Goal: Communication & Community: Answer question/provide support

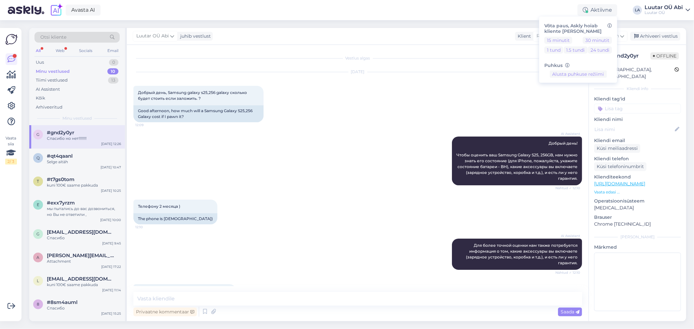
scroll to position [170, 0]
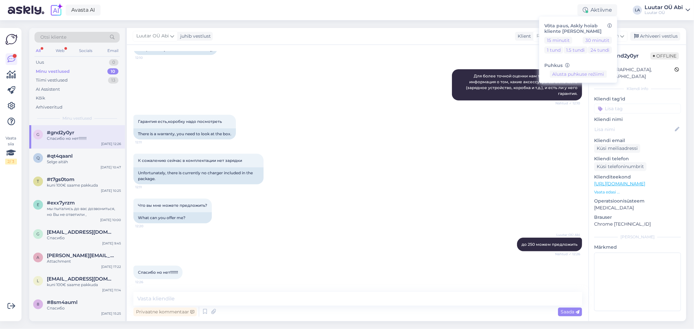
click at [40, 49] on div "All" at bounding box center [38, 51] width 7 height 8
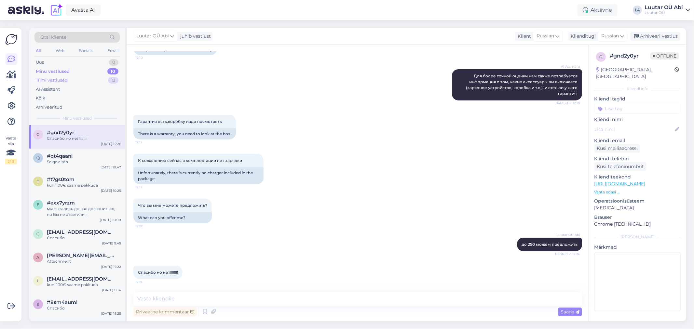
click at [93, 77] on div "Tiimi vestlused 13" at bounding box center [77, 80] width 85 height 9
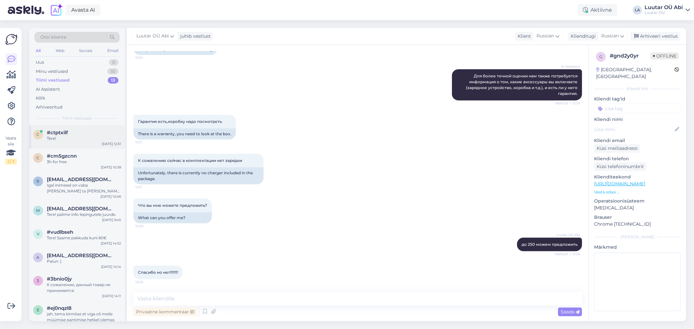
click at [97, 135] on div "#ctptxilf" at bounding box center [84, 133] width 74 height 6
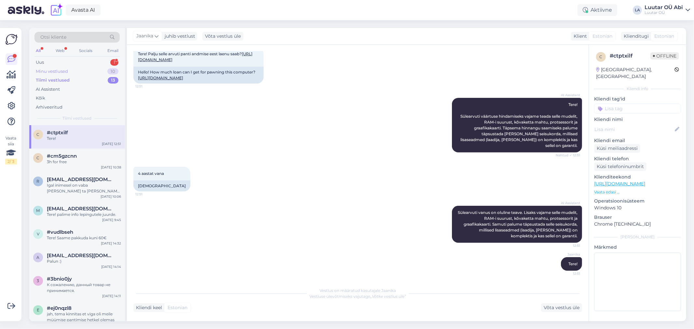
drag, startPoint x: 60, startPoint y: 59, endPoint x: 70, endPoint y: 69, distance: 14.5
click at [60, 59] on div "Uus 1" at bounding box center [77, 62] width 85 height 9
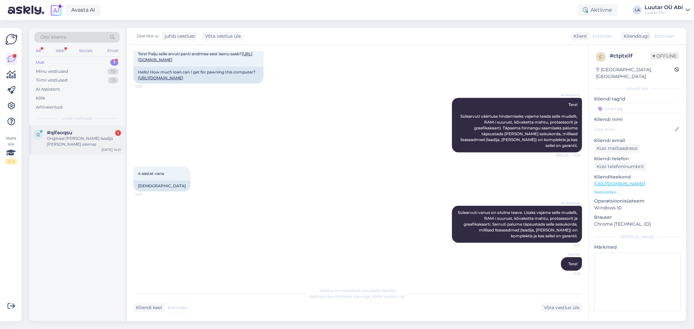
click at [83, 132] on div "#qifaoqsu 1" at bounding box center [84, 133] width 74 height 6
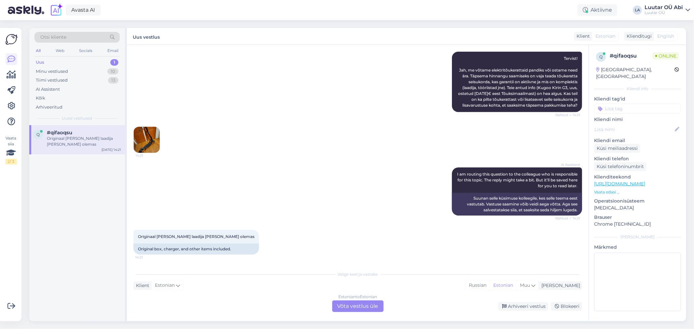
click at [145, 142] on img at bounding box center [147, 140] width 26 height 26
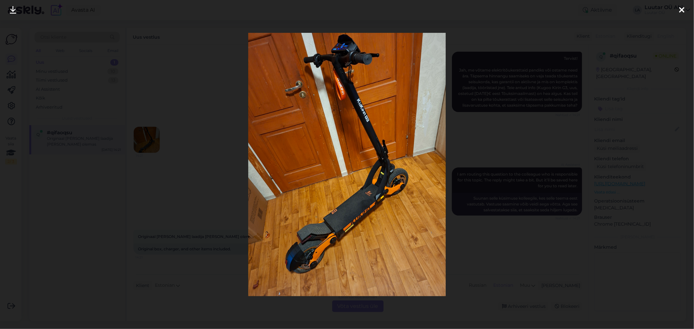
click at [16, 12] on link at bounding box center [13, 10] width 14 height 21
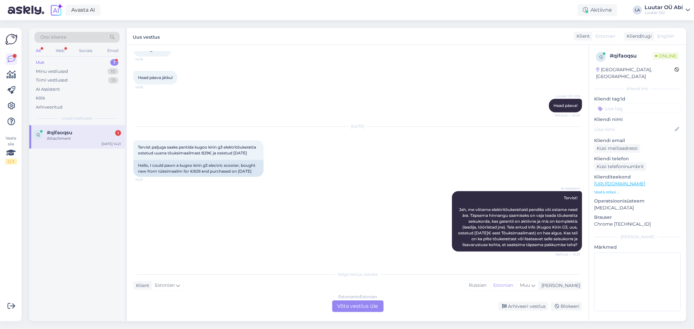
scroll to position [533, 0]
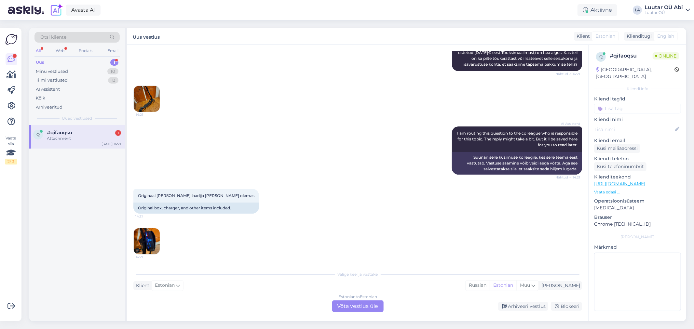
click at [145, 245] on img at bounding box center [147, 242] width 26 height 26
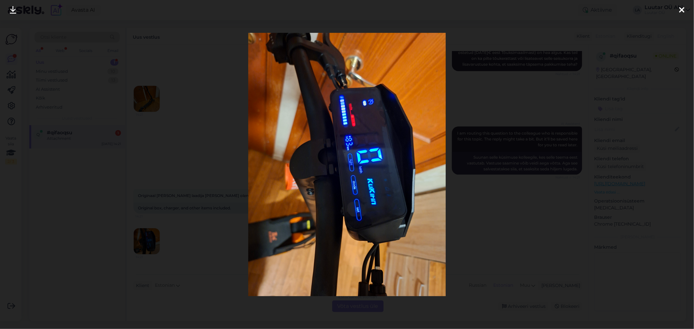
click at [163, 160] on div at bounding box center [347, 164] width 694 height 329
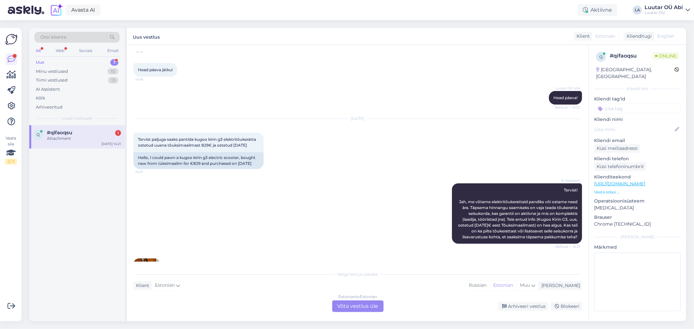
scroll to position [352, 0]
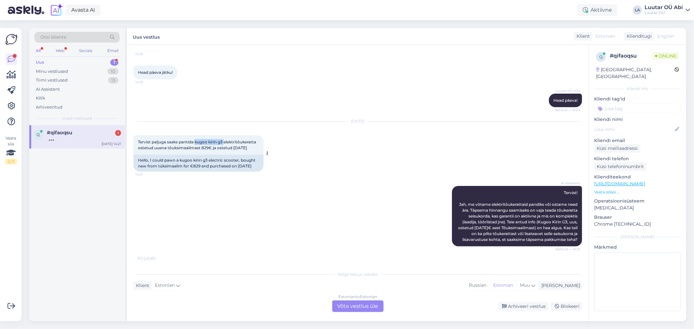
drag, startPoint x: 196, startPoint y: 136, endPoint x: 225, endPoint y: 134, distance: 29.3
click at [225, 140] on span "Tervist paljuga saaks pantida kugoo kirin g3 elektritõukeratta ostetud uuena tõ…" at bounding box center [197, 145] width 119 height 11
copy span "kugoo kirin g3"
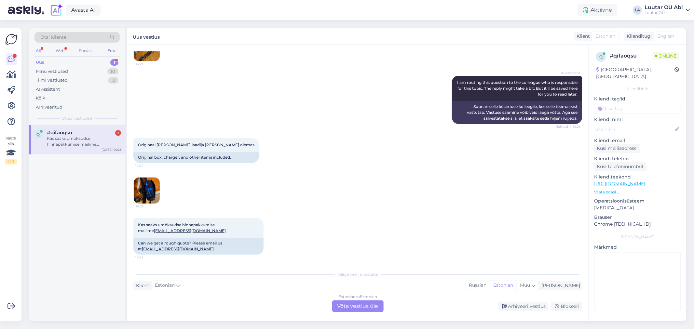
click at [272, 116] on div "AI Assistent I am routing this question to the colleague who is responsible for…" at bounding box center [357, 100] width 449 height 63
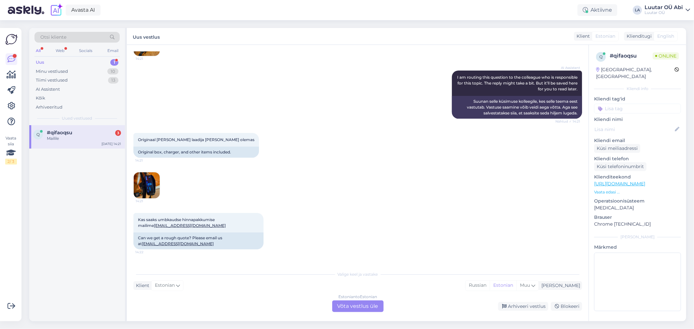
scroll to position [623, 0]
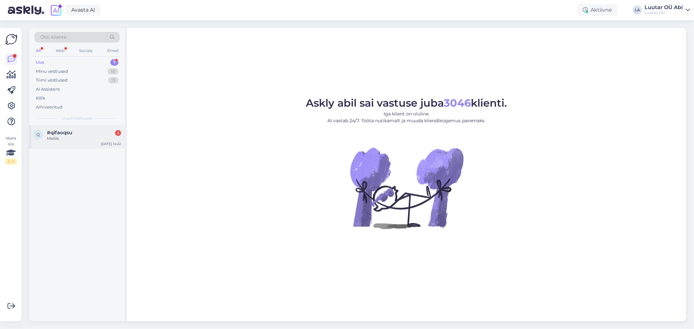
click at [92, 133] on div "#qifaoqsu 3" at bounding box center [84, 133] width 74 height 6
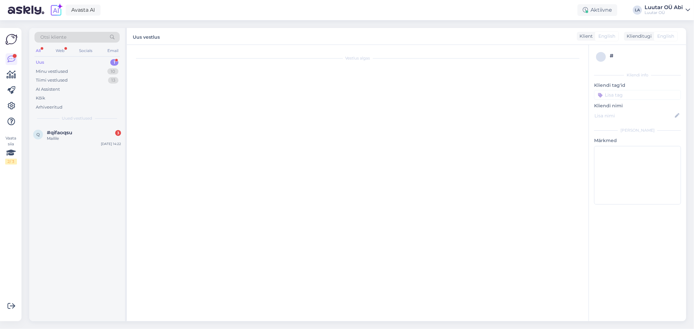
scroll to position [623, 0]
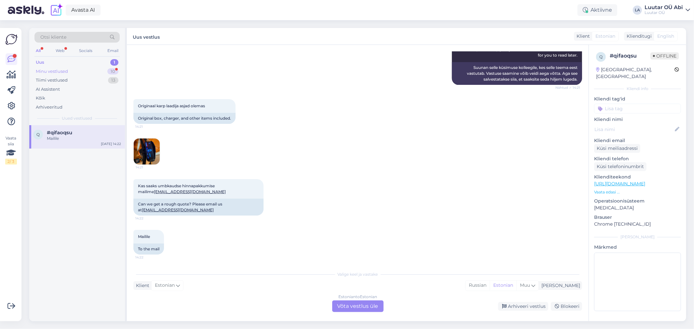
click at [80, 70] on div "Minu vestlused 10" at bounding box center [77, 71] width 85 height 9
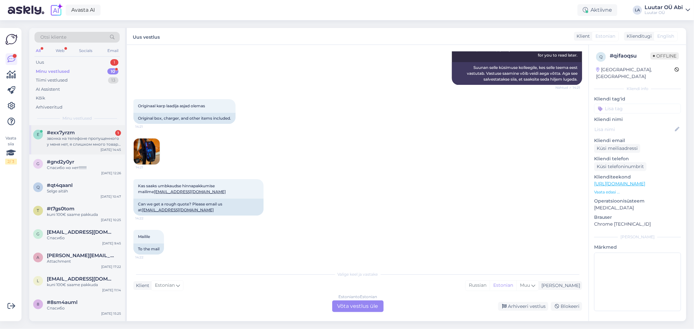
click at [96, 134] on div "#exx7yrzm 1" at bounding box center [84, 133] width 74 height 6
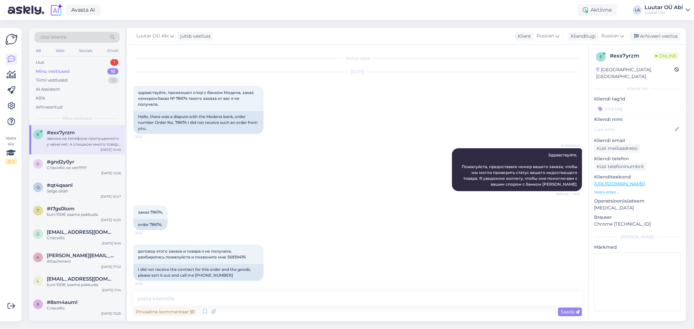
scroll to position [1199, 0]
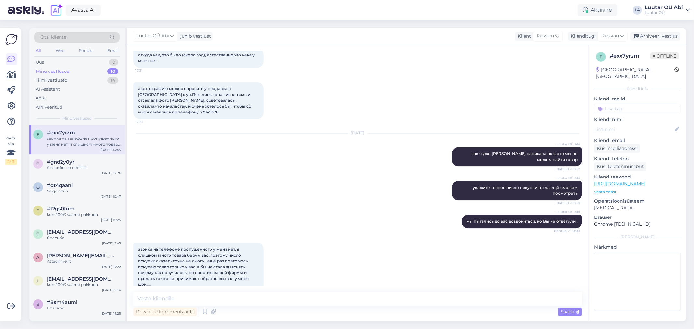
click at [298, 226] on div "Luutar OÜ Abi мы пытались до вас дозвониться, но Вы не ответили , Nähtud ✓ 10:00" at bounding box center [357, 222] width 449 height 28
click at [309, 306] on div "Privaatne kommentaar Saada" at bounding box center [357, 312] width 449 height 12
click at [232, 295] on textarea at bounding box center [357, 299] width 449 height 14
click at [166, 208] on div "Luutar OÜ Abi мы пытались до вас дозвониться, но Вы не ответили , Nähtud ✓ 10:00" at bounding box center [357, 222] width 449 height 28
click at [74, 70] on div "Minu vestlused 10" at bounding box center [77, 71] width 85 height 9
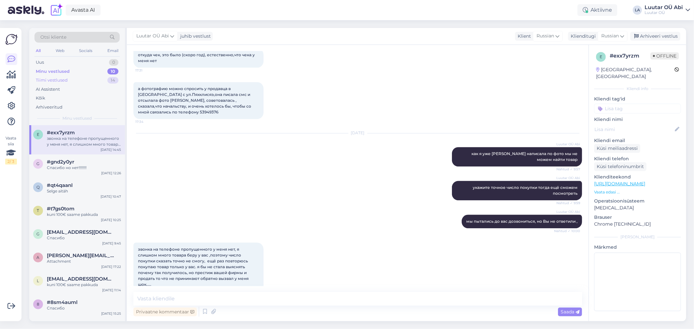
click at [102, 80] on div "Tiimi vestlused 14" at bounding box center [77, 80] width 85 height 9
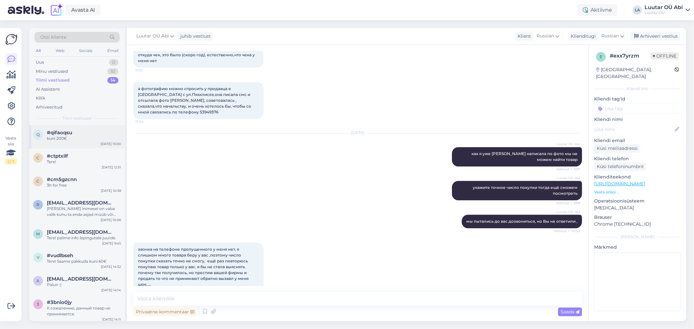
click at [96, 135] on div "#qifaoqsu" at bounding box center [84, 133] width 74 height 6
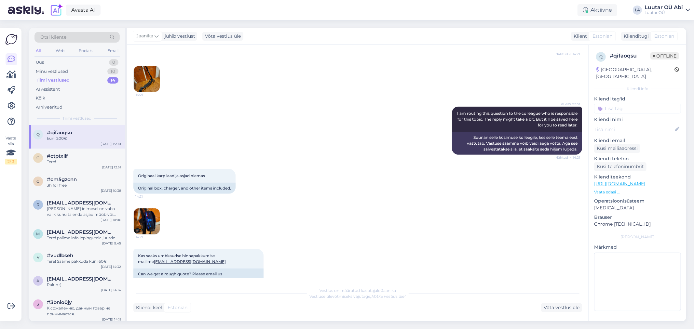
scroll to position [634, 0]
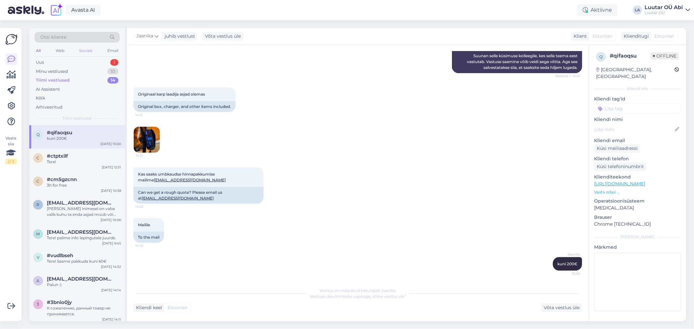
click at [91, 54] on div "Socials" at bounding box center [86, 51] width 16 height 8
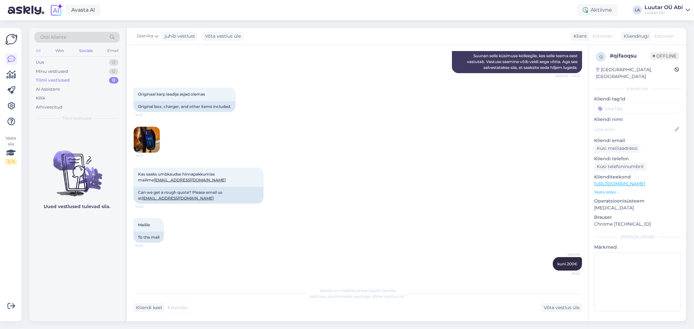
click at [36, 48] on div "All" at bounding box center [38, 51] width 7 height 8
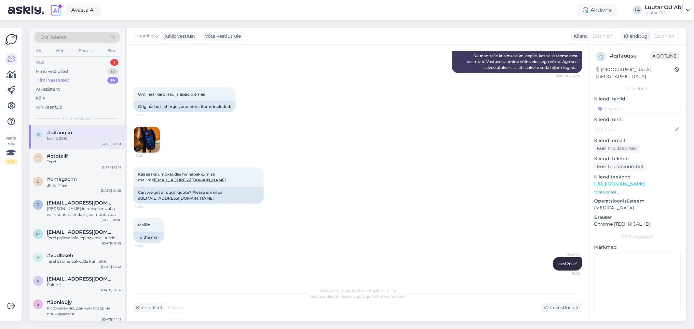
click at [61, 61] on div "Uus 1" at bounding box center [77, 62] width 85 height 9
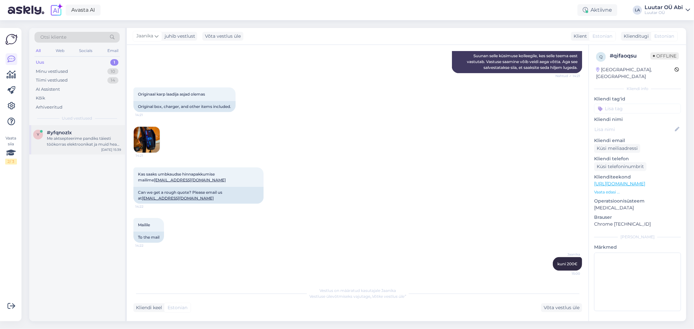
click at [63, 137] on div "Me aktsepteerime pandiks täiesti töökorras elektroonikat ja muid heas seisukorr…" at bounding box center [84, 142] width 74 height 12
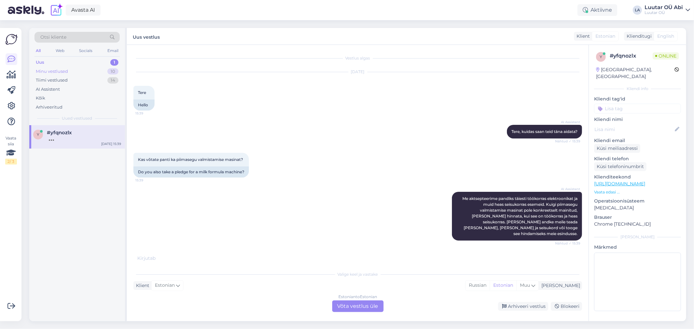
click at [91, 69] on div "Minu vestlused 10" at bounding box center [77, 71] width 85 height 9
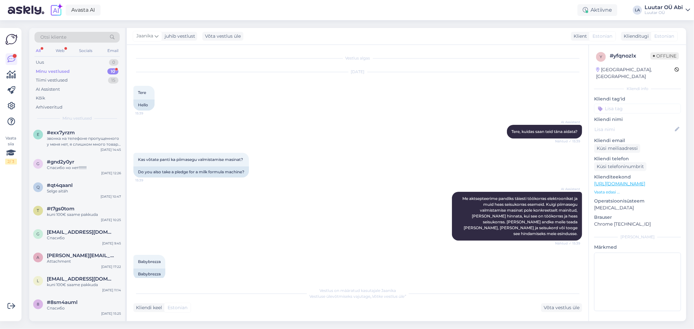
scroll to position [154, 0]
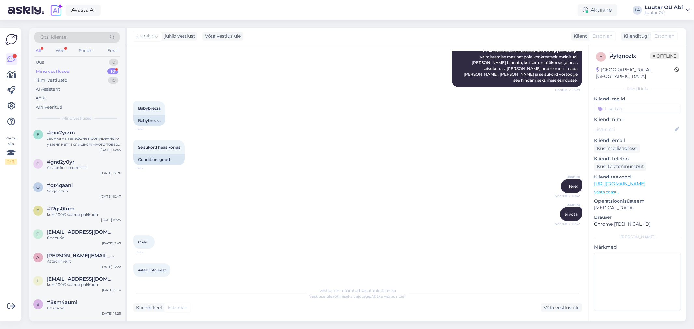
click at [88, 67] on div "Minu vestlused 10" at bounding box center [77, 71] width 85 height 9
click at [263, 121] on div "Babybrezza 15:40 Babybrezza" at bounding box center [357, 113] width 449 height 39
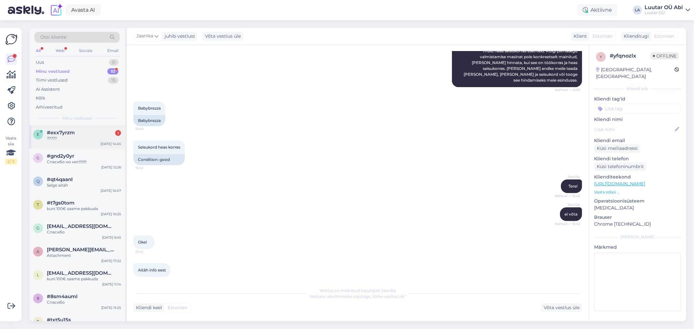
click at [90, 129] on div "e #exx7yrzm 1 ????? Oct 13 14:45" at bounding box center [77, 136] width 96 height 23
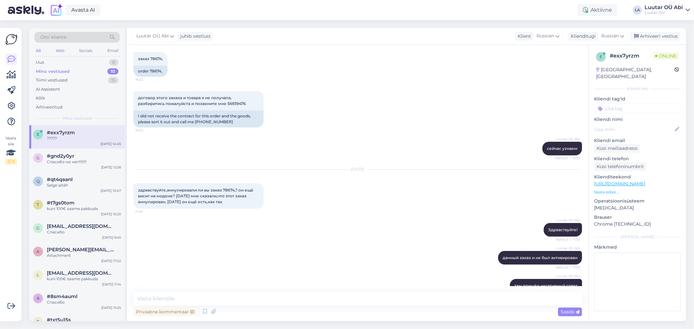
scroll to position [1226, 0]
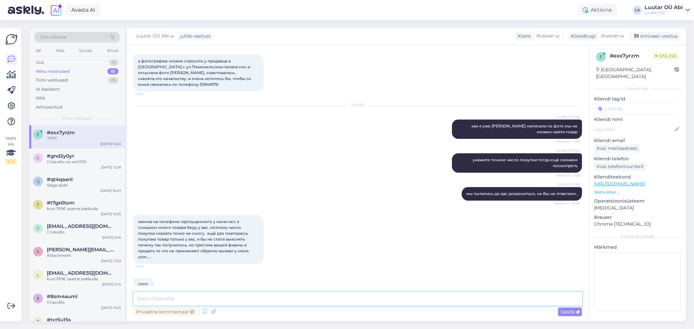
click at [235, 300] on textarea at bounding box center [357, 299] width 449 height 14
click at [319, 134] on div "Oct 13 2025 Luutar OÜ Abi как я уже Вам написала по фото мы не можем найти това…" at bounding box center [357, 123] width 449 height 48
click at [261, 302] on textarea at bounding box center [357, 299] width 449 height 14
type textarea "звонили Вам в 9:56 и ват в 15:46"
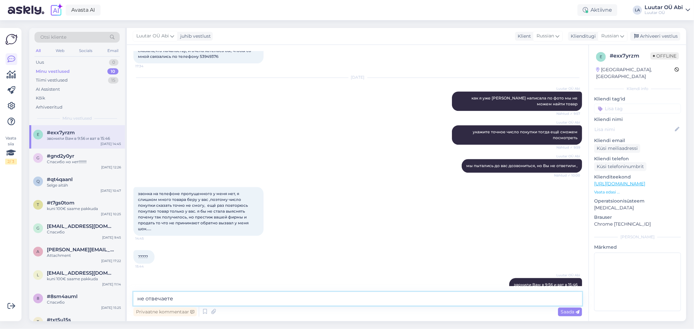
type textarea "не отвечаете"
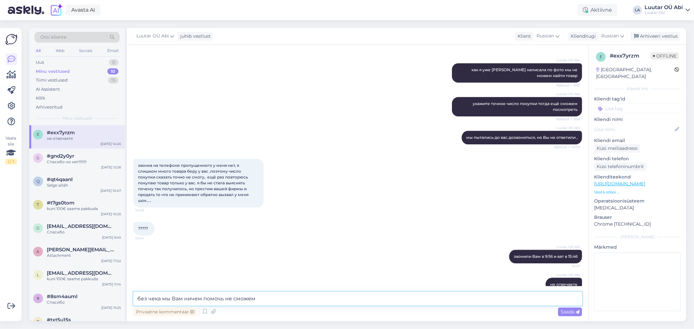
type textarea "без чека мы Вам ничем помочь не сможем"
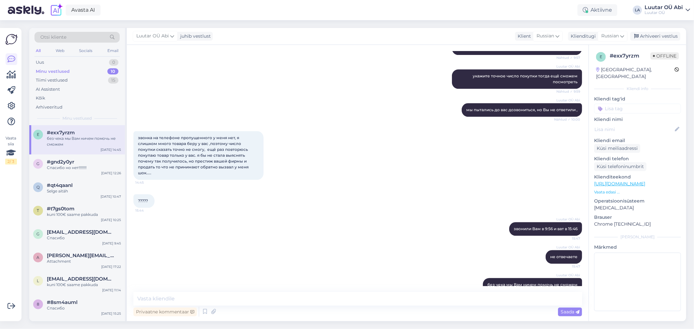
click at [313, 157] on div "звонка на телефоне пропущенного у меня нет, я слишком много товара беру у вас ,…" at bounding box center [357, 155] width 449 height 63
click at [387, 215] on div "Luutar OÜ Abi звонили Вам в 9:56 и ват в 15:46 15:47" at bounding box center [357, 229] width 449 height 28
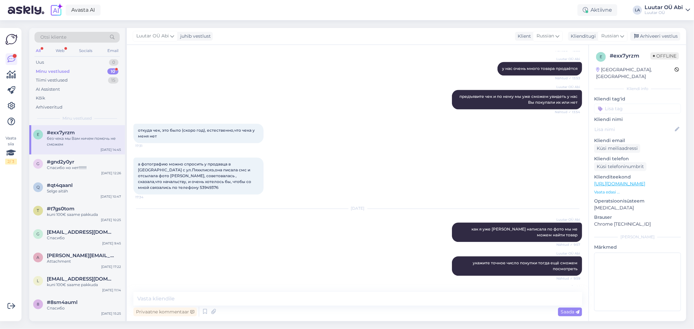
scroll to position [1166, 0]
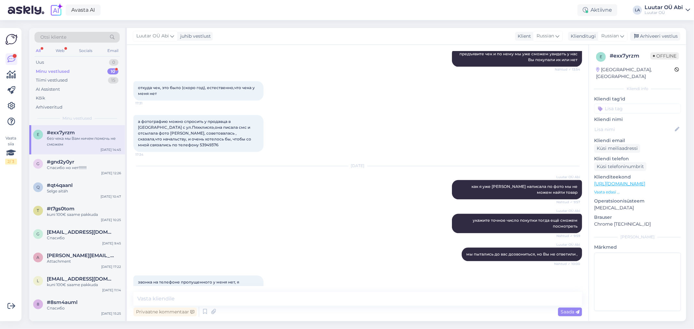
click at [70, 73] on div "Minu vestlused 10" at bounding box center [77, 71] width 85 height 9
click at [402, 117] on div "а фотографию можно спросить у продавца в Нарве с ул.Пяхклисяэ,она писала смс и …" at bounding box center [357, 133] width 449 height 51
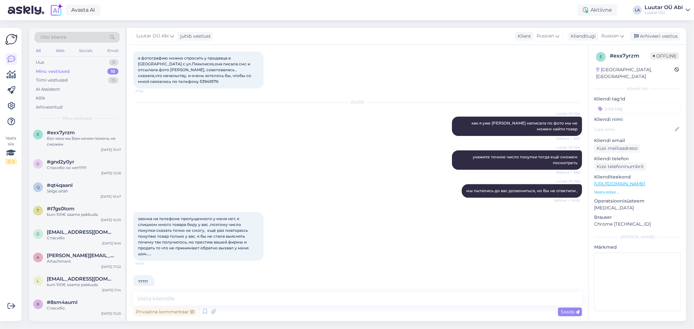
scroll to position [1311, 0]
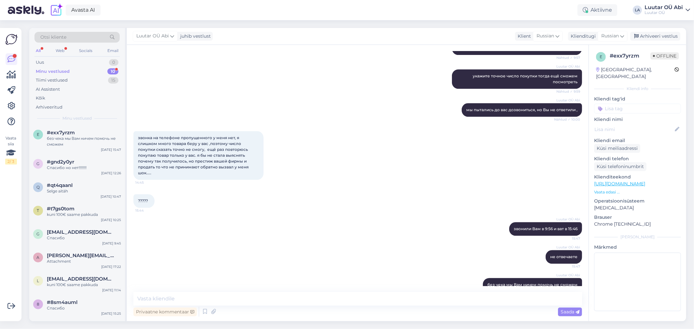
click at [113, 72] on div "10" at bounding box center [112, 71] width 11 height 7
click at [504, 226] on button at bounding box center [506, 229] width 4 height 6
click at [393, 215] on div "Luutar OÜ Abi звонили Вам в 9:56 и ват в 15:46 15:47 Näita Russian tõlget Näita…" at bounding box center [357, 229] width 449 height 28
click at [499, 227] on icon at bounding box center [500, 229] width 3 height 4
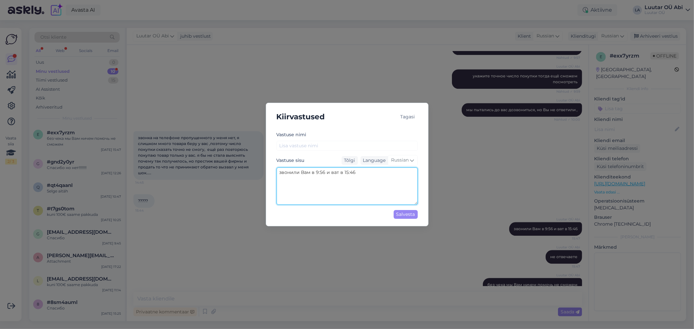
click at [338, 176] on textarea "звонили Вам в 9:56 и ват в 15:46" at bounding box center [347, 186] width 141 height 37
click at [336, 175] on textarea "звонили Вам в 9:56 и ват в 15:46" at bounding box center [347, 186] width 141 height 37
click at [336, 173] on textarea "звонили Вам в 9:56 и ват в 15:46" at bounding box center [347, 186] width 141 height 37
type textarea "звонили Вам в 9:56 и вот в 15:46"
click at [405, 215] on div "Salvesta" at bounding box center [406, 214] width 24 height 9
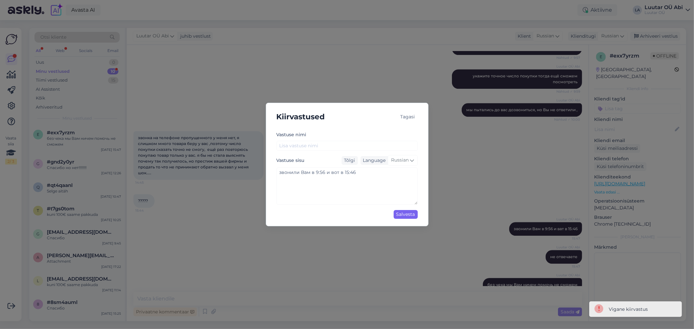
click at [409, 217] on div "Salvesta" at bounding box center [406, 214] width 24 height 9
click at [480, 147] on div "Kiirvastused Tagasi Vastuse nimi Vastuse sisu Tõlgi Language Russian звонили Ва…" at bounding box center [347, 164] width 694 height 329
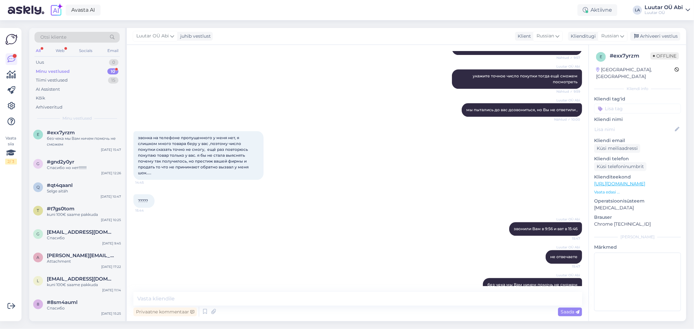
click at [76, 72] on div "Minu vestlused 10" at bounding box center [77, 71] width 85 height 9
click at [92, 61] on div "Uus 1" at bounding box center [77, 62] width 85 height 9
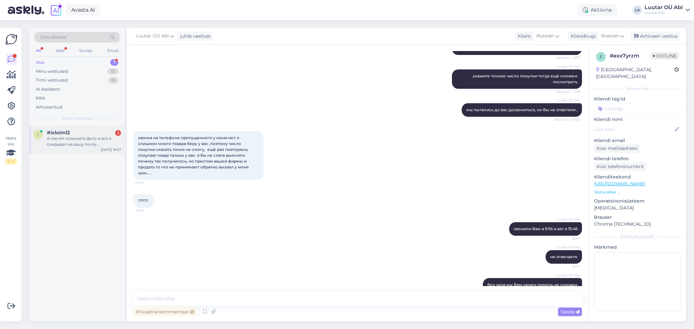
click at [86, 139] on div "А насчёт планшета фото и всё я скидывал на вашу почту info@lutar.ee с почты zai…" at bounding box center [84, 142] width 74 height 12
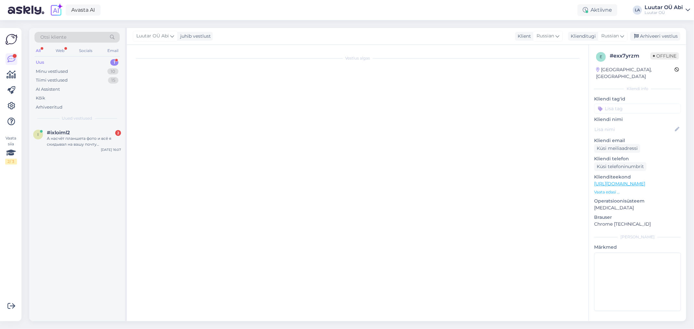
scroll to position [146, 0]
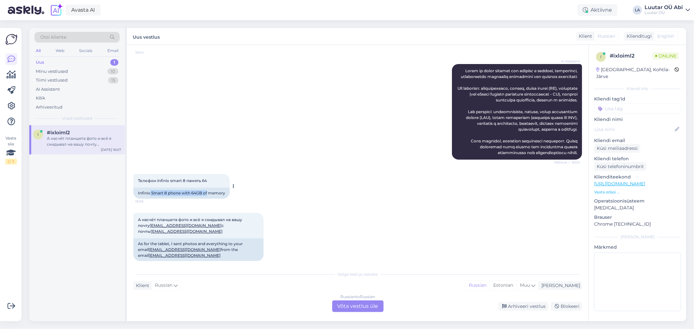
drag, startPoint x: 150, startPoint y: 200, endPoint x: 199, endPoint y: 197, distance: 48.6
click at [205, 198] on div "Infinix Smart 8 phone with 64GB of memory" at bounding box center [181, 193] width 96 height 11
click at [178, 183] on span "Телефон infinix smart 8 память 64" at bounding box center [172, 180] width 69 height 5
drag, startPoint x: 157, startPoint y: 186, endPoint x: 214, endPoint y: 185, distance: 57.3
click at [214, 185] on div "Телефон infinix smart 8 память 64 16:05" at bounding box center [181, 181] width 96 height 14
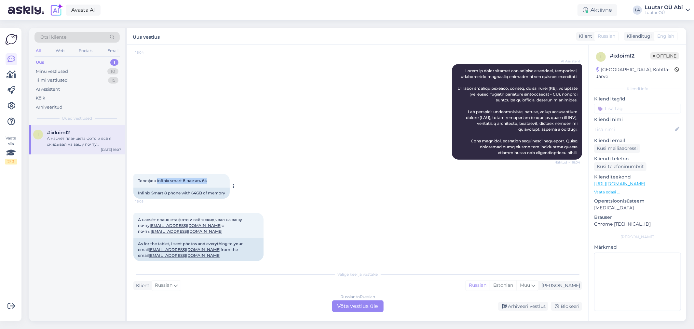
copy span "infinix smart 8 память 64"
click at [279, 191] on div "Телефон infinix smart 8 память 64 16:05 Infinix Smart 8 phone with 64GB of memo…" at bounding box center [357, 186] width 449 height 39
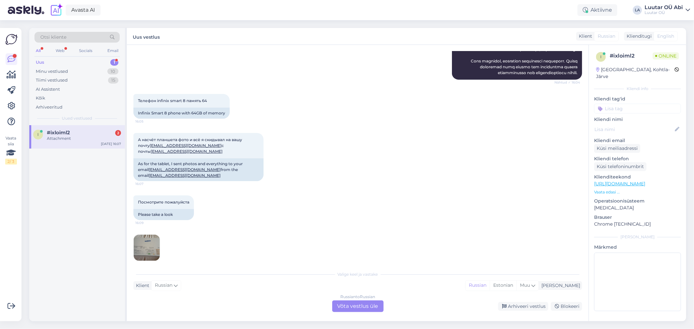
click at [355, 307] on div "Russian to Russian Võta vestlus üle" at bounding box center [357, 307] width 51 height 12
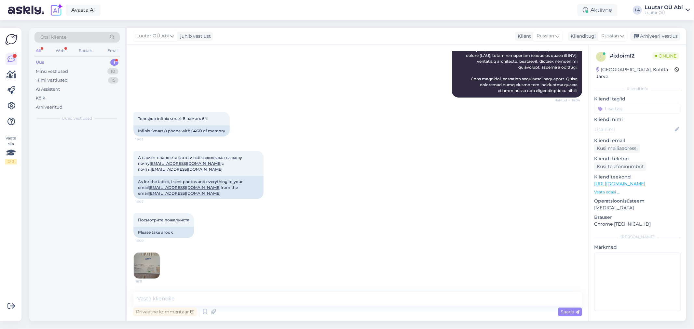
scroll to position [201, 0]
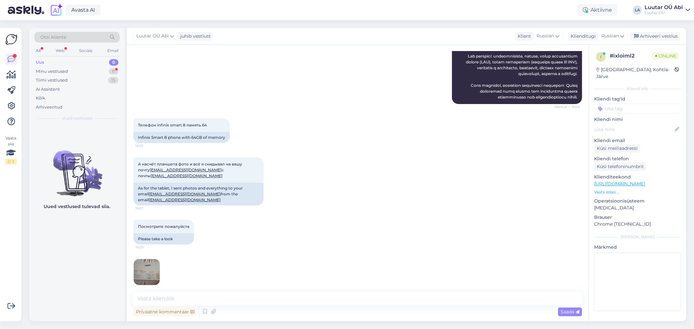
click at [155, 267] on img at bounding box center [147, 272] width 26 height 26
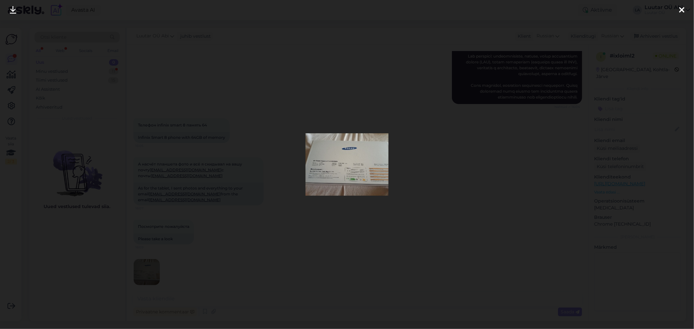
click at [361, 186] on img at bounding box center [347, 164] width 83 height 63
click at [346, 173] on img at bounding box center [347, 164] width 83 height 63
click at [9, 12] on link at bounding box center [13, 10] width 14 height 21
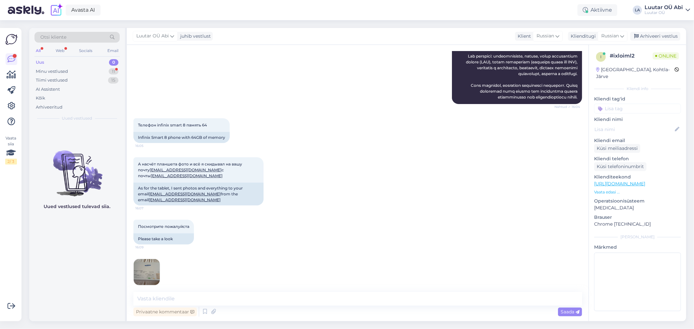
scroll to position [243, 0]
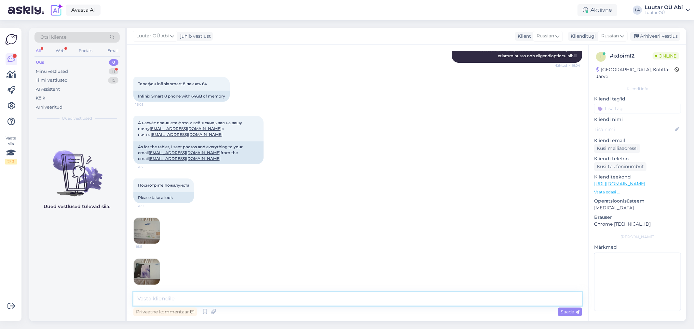
click at [184, 305] on textarea at bounding box center [357, 299] width 449 height 14
click at [147, 272] on img at bounding box center [147, 272] width 26 height 26
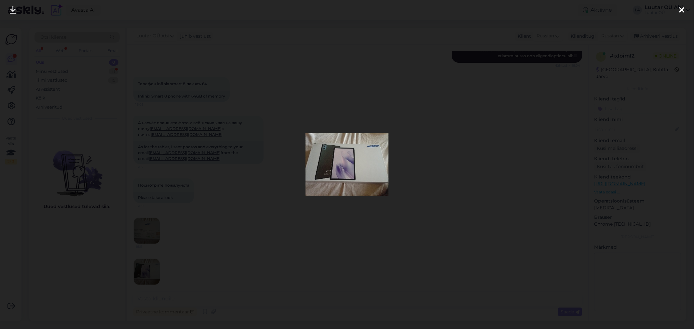
scroll to position [284, 0]
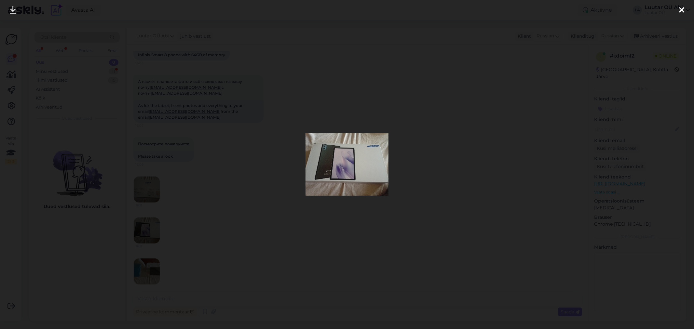
drag, startPoint x: 11, startPoint y: 13, endPoint x: 19, endPoint y: 21, distance: 11.3
click at [12, 13] on icon at bounding box center [13, 10] width 7 height 8
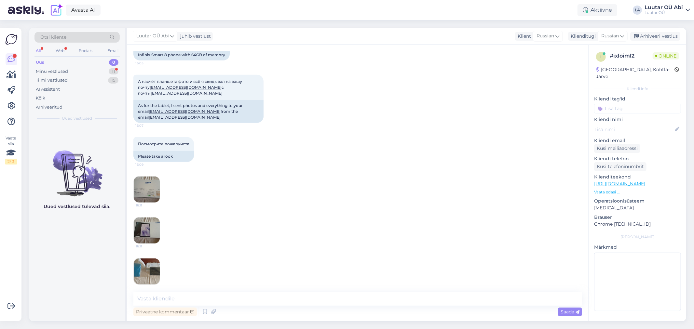
click at [145, 261] on img at bounding box center [147, 272] width 26 height 26
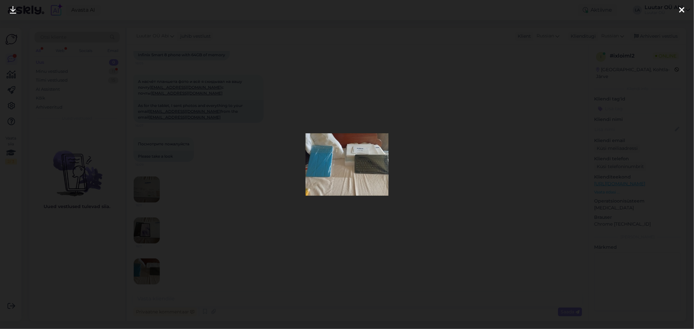
click at [8, 11] on link at bounding box center [13, 10] width 14 height 21
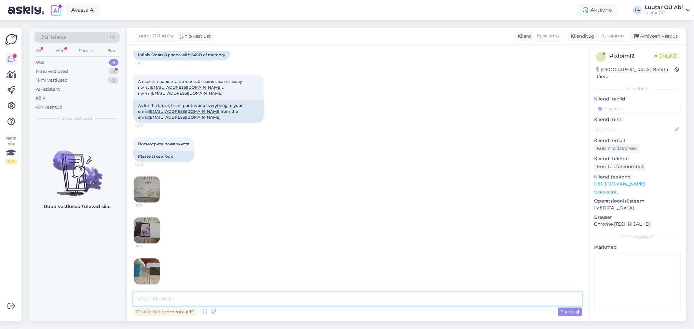
click at [145, 300] on textarea at bounding box center [357, 299] width 449 height 14
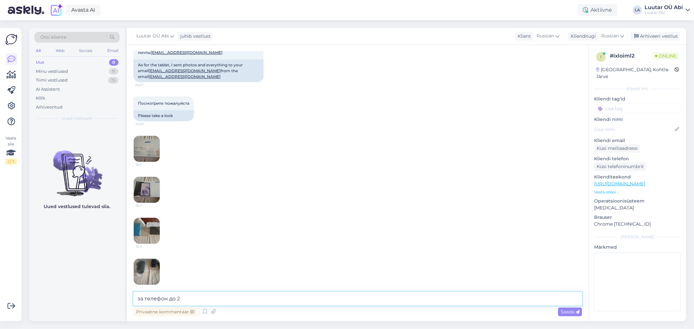
type textarea "за телефон до 25"
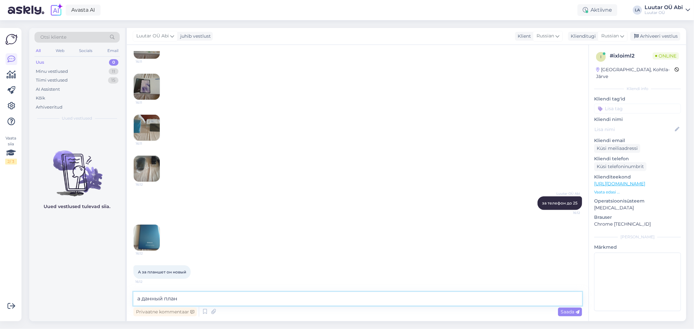
scroll to position [422, 0]
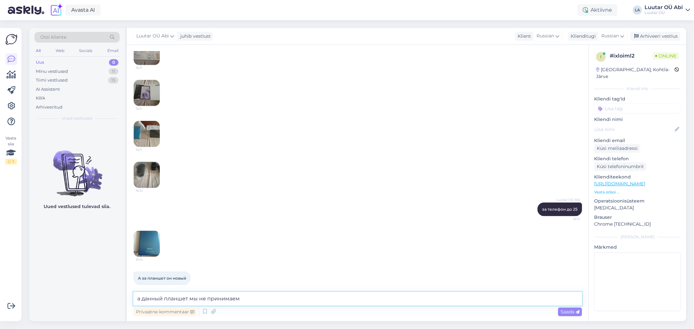
type textarea "а данный планшет мы не принимаем"
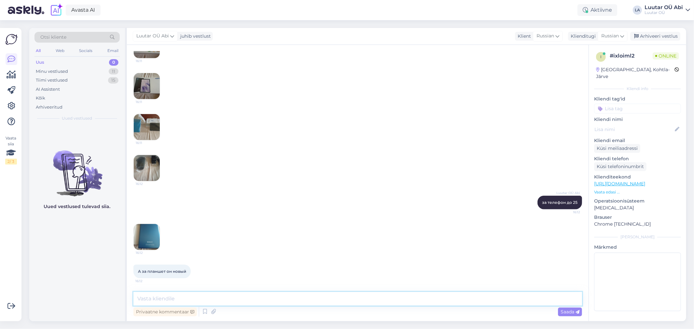
scroll to position [450, 0]
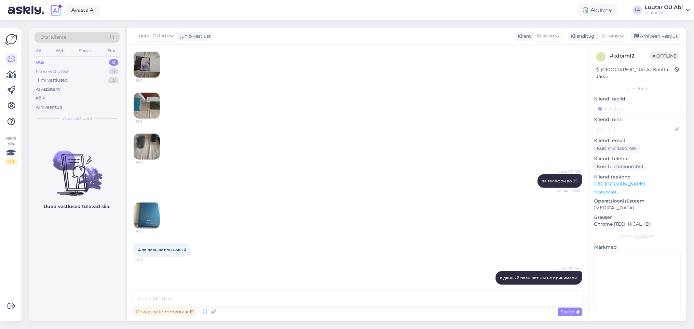
click at [95, 70] on div "Minu vestlused 11" at bounding box center [77, 71] width 85 height 9
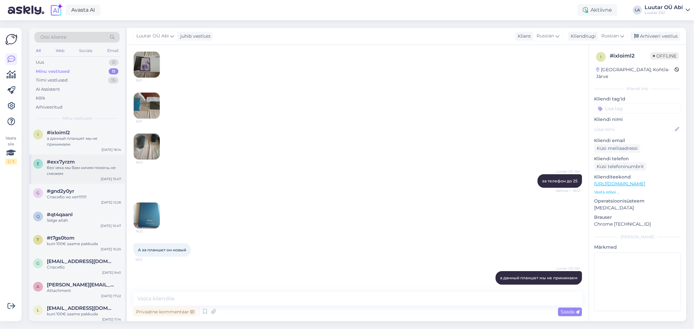
click at [104, 172] on div "без чека мы Вам ничем помочь не сможем" at bounding box center [84, 171] width 74 height 12
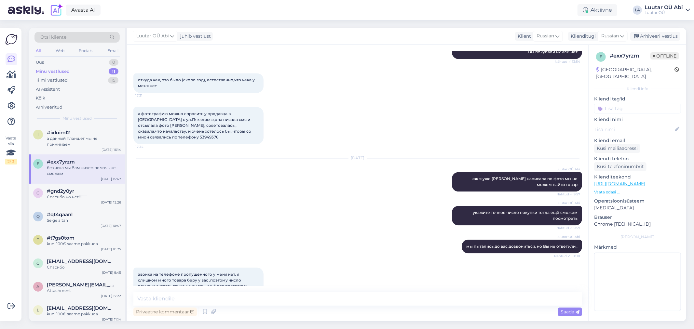
scroll to position [1130, 0]
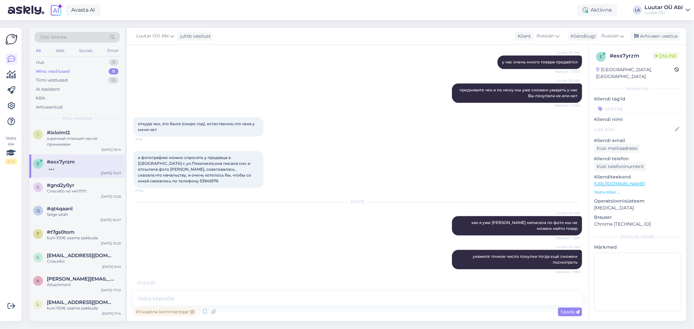
click at [271, 130] on div "откуда чек, это было (скоро год), естественно,что чека у меня нет 17:31" at bounding box center [357, 127] width 449 height 34
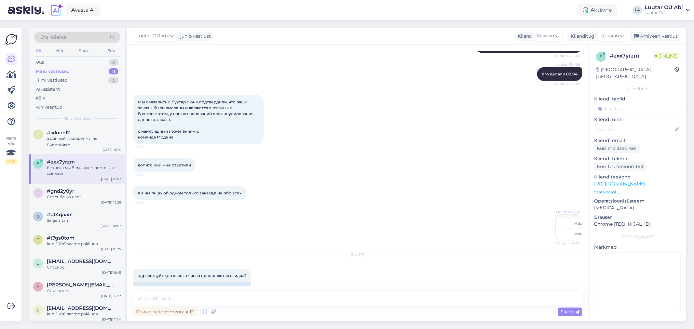
scroll to position [406, 0]
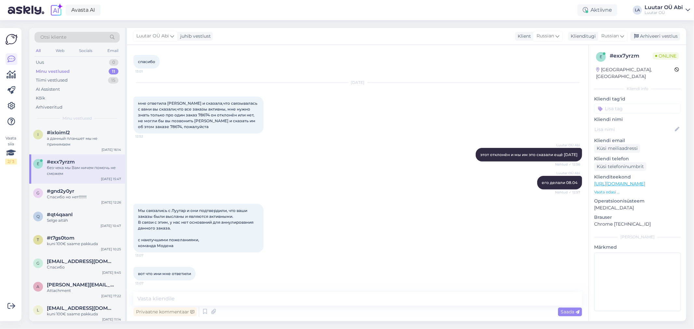
click at [61, 72] on div "Minu vestlused" at bounding box center [53, 71] width 34 height 7
click at [86, 71] on div "Minu vestlused 11" at bounding box center [77, 71] width 85 height 9
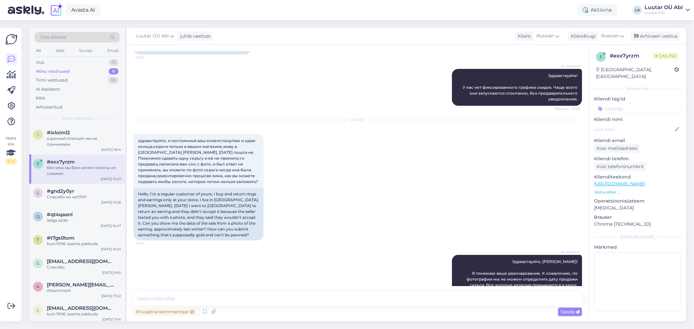
scroll to position [695, 0]
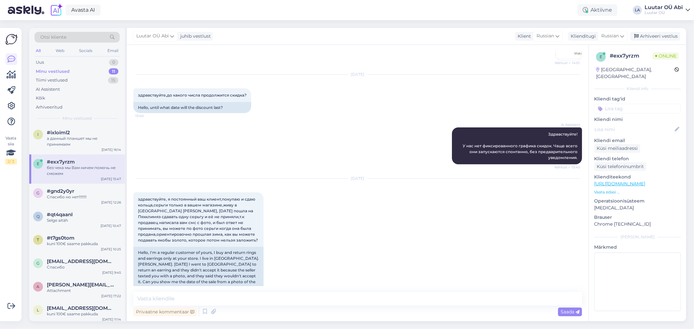
click at [327, 103] on div "Sep 29 2025 здравствуйте,до какого числа продолжится скидка? 13:40 Hello, until…" at bounding box center [357, 94] width 449 height 53
click at [91, 66] on div "Uus 0" at bounding box center [77, 62] width 85 height 9
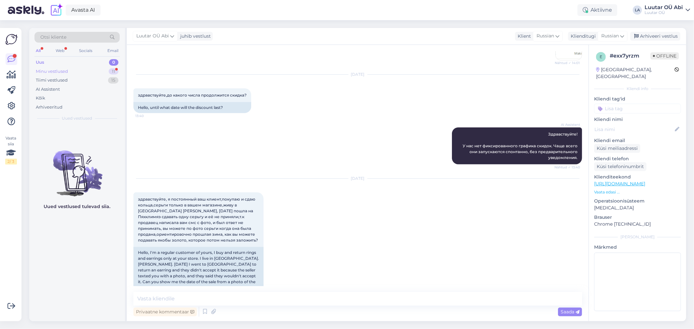
click at [90, 67] on div "Minu vestlused 11" at bounding box center [77, 71] width 85 height 9
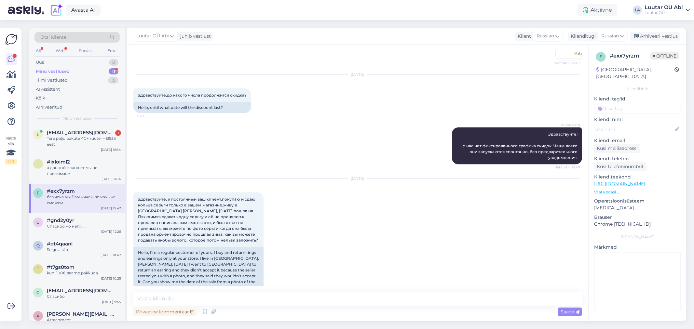
click at [79, 122] on div "Otsi kliente All Web Socials Email Uus 0 Minu vestlused 11 Tiimi vestlused 15 A…" at bounding box center [77, 76] width 96 height 97
click at [82, 128] on div "l lahtristo@gmail.com 1 Tere palju pakute 4G+ ruuter – B535 eest Oct 13 16:54" at bounding box center [77, 139] width 96 height 29
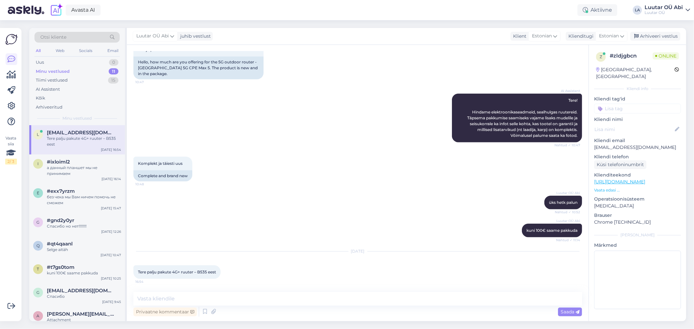
scroll to position [496, 0]
click at [263, 160] on div "Komplekt ja täiesti uus 10:48 Complete and brand new" at bounding box center [357, 169] width 449 height 39
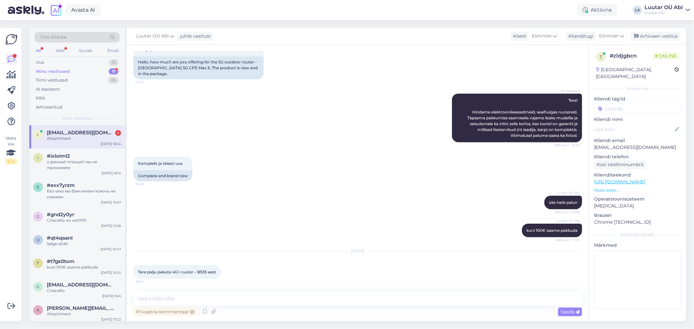
scroll to position [538, 0]
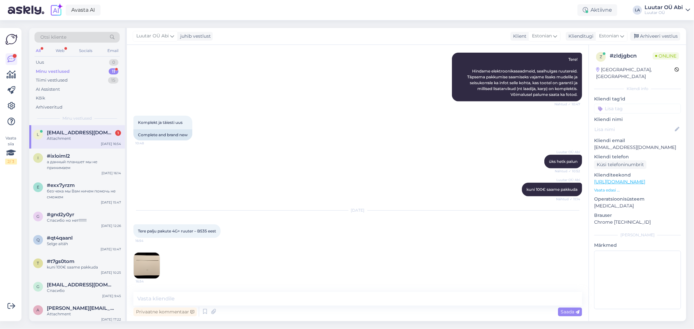
click at [84, 144] on div "l lahtristo@gmail.com 1 Attachment Oct 13 16:54" at bounding box center [77, 136] width 96 height 23
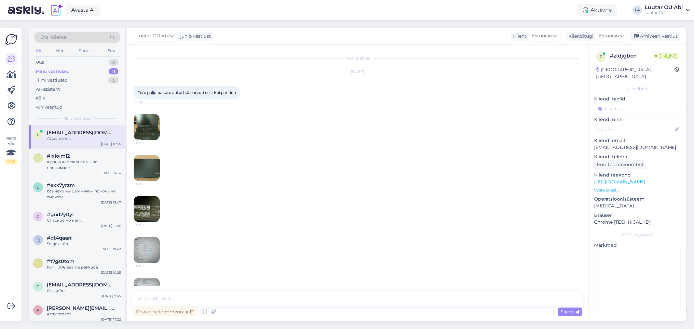
click at [55, 137] on div "Attachment" at bounding box center [84, 139] width 74 height 6
